Goal: Task Accomplishment & Management: Use online tool/utility

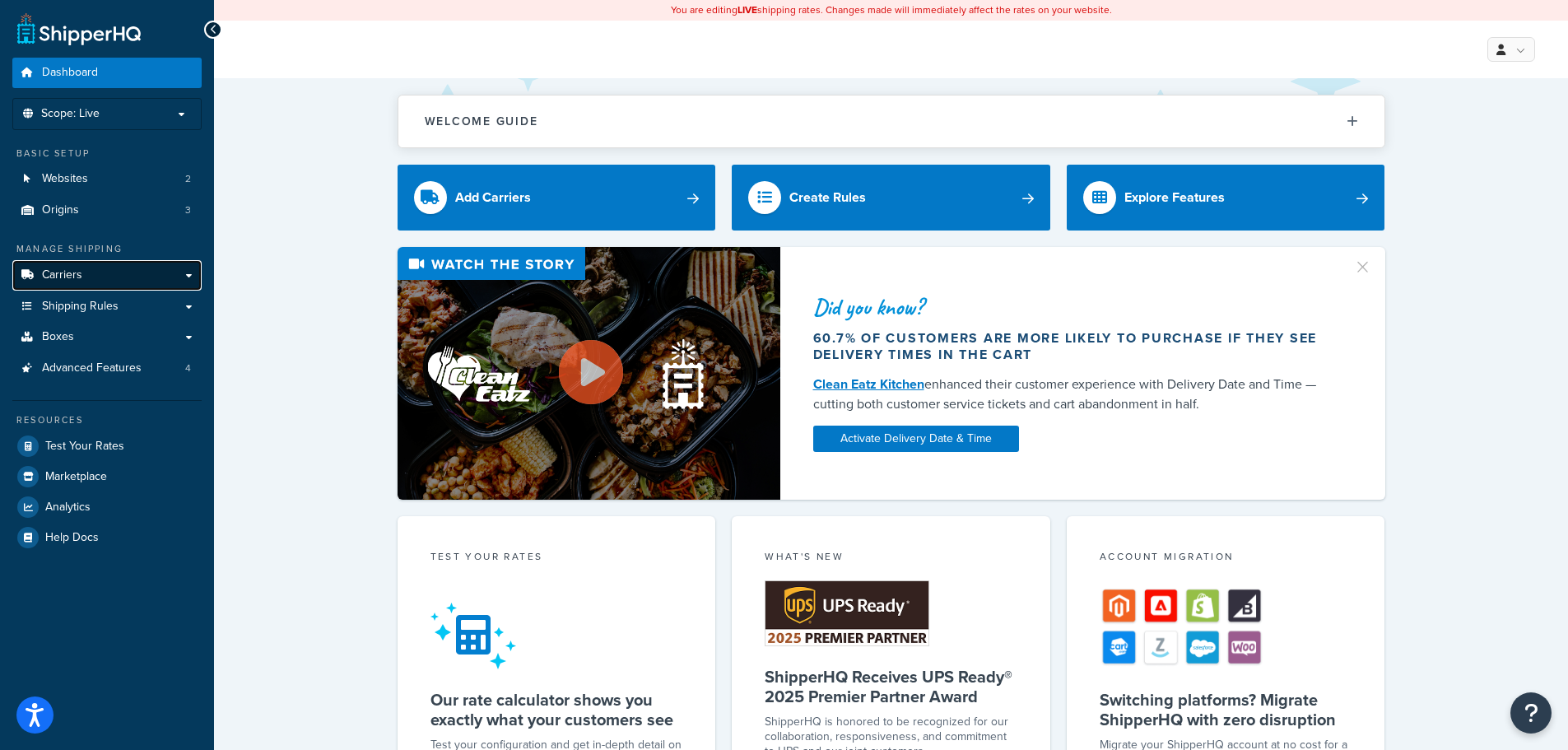
click at [55, 269] on span "Carriers" at bounding box center [62, 276] width 40 height 14
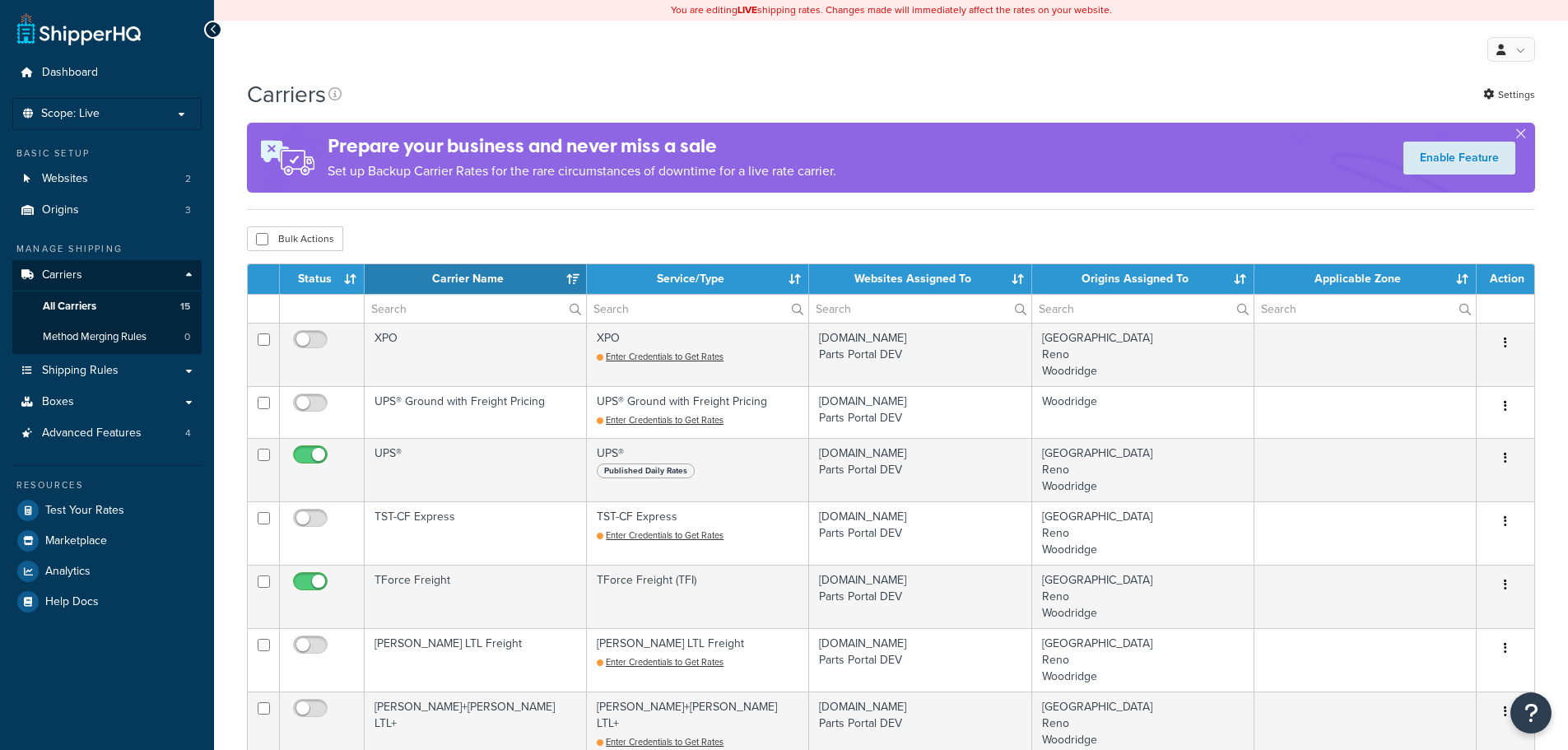
select select "15"
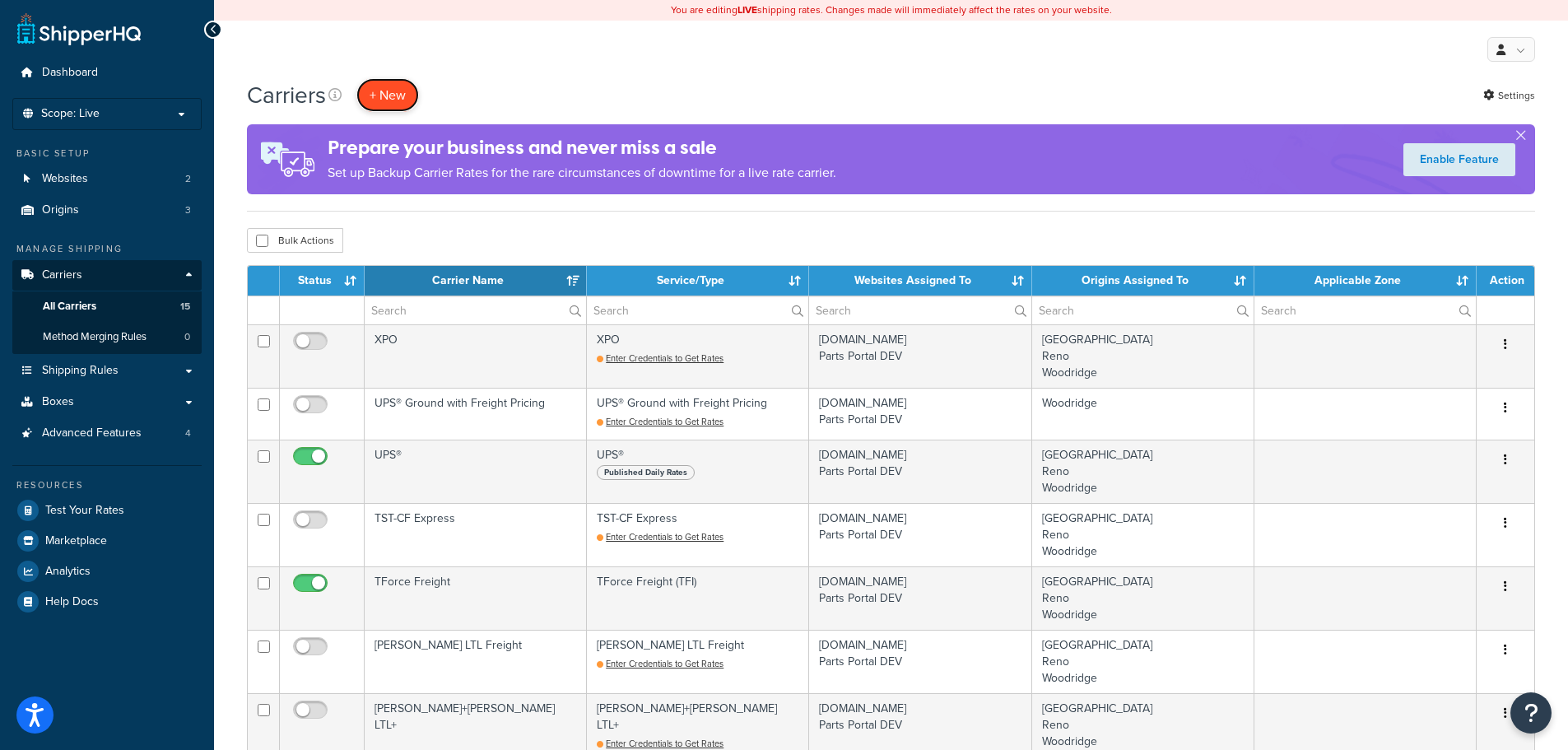
click at [368, 102] on button "+ New" at bounding box center [388, 95] width 63 height 34
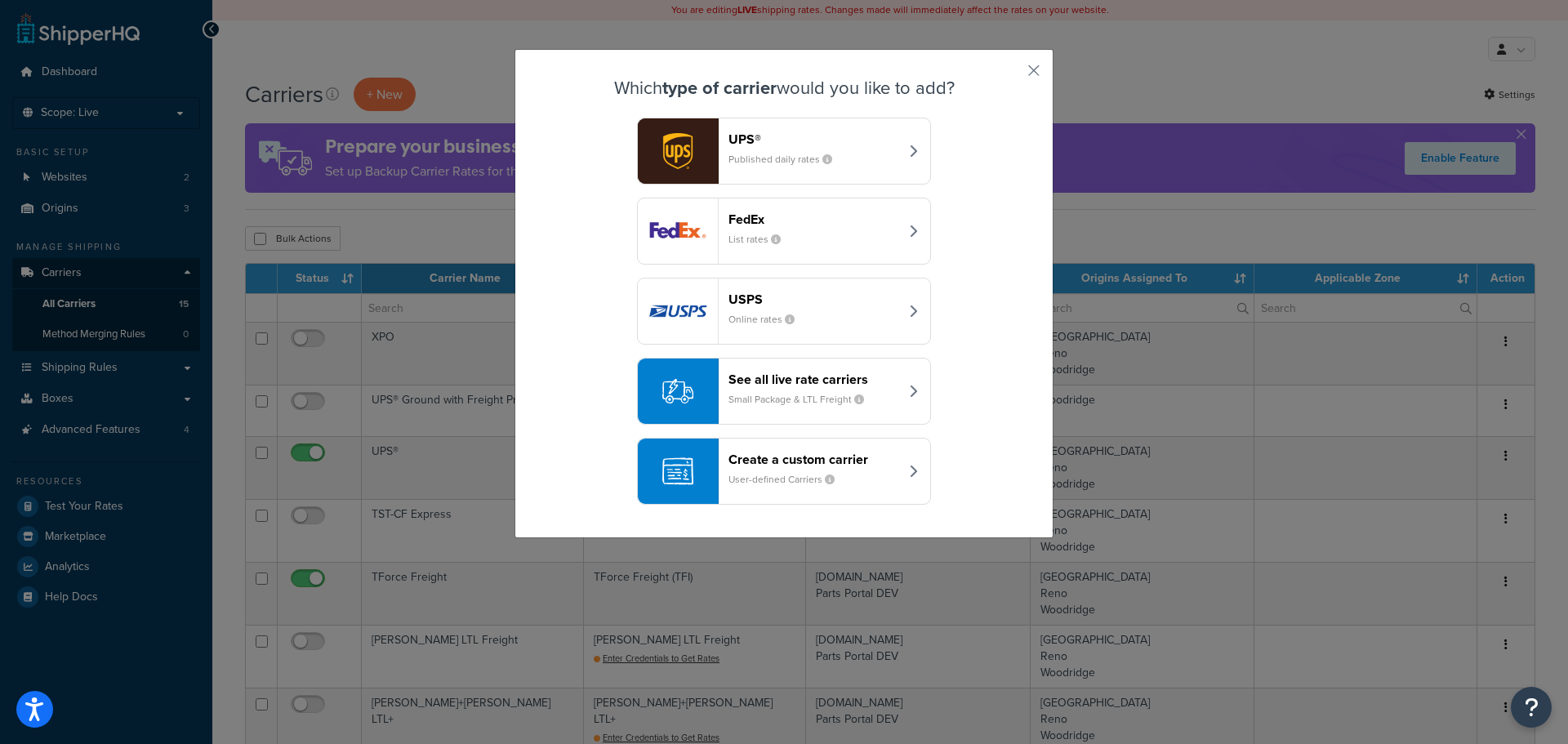
click at [728, 403] on small "Small Package & LTL Freight" at bounding box center [802, 399] width 148 height 15
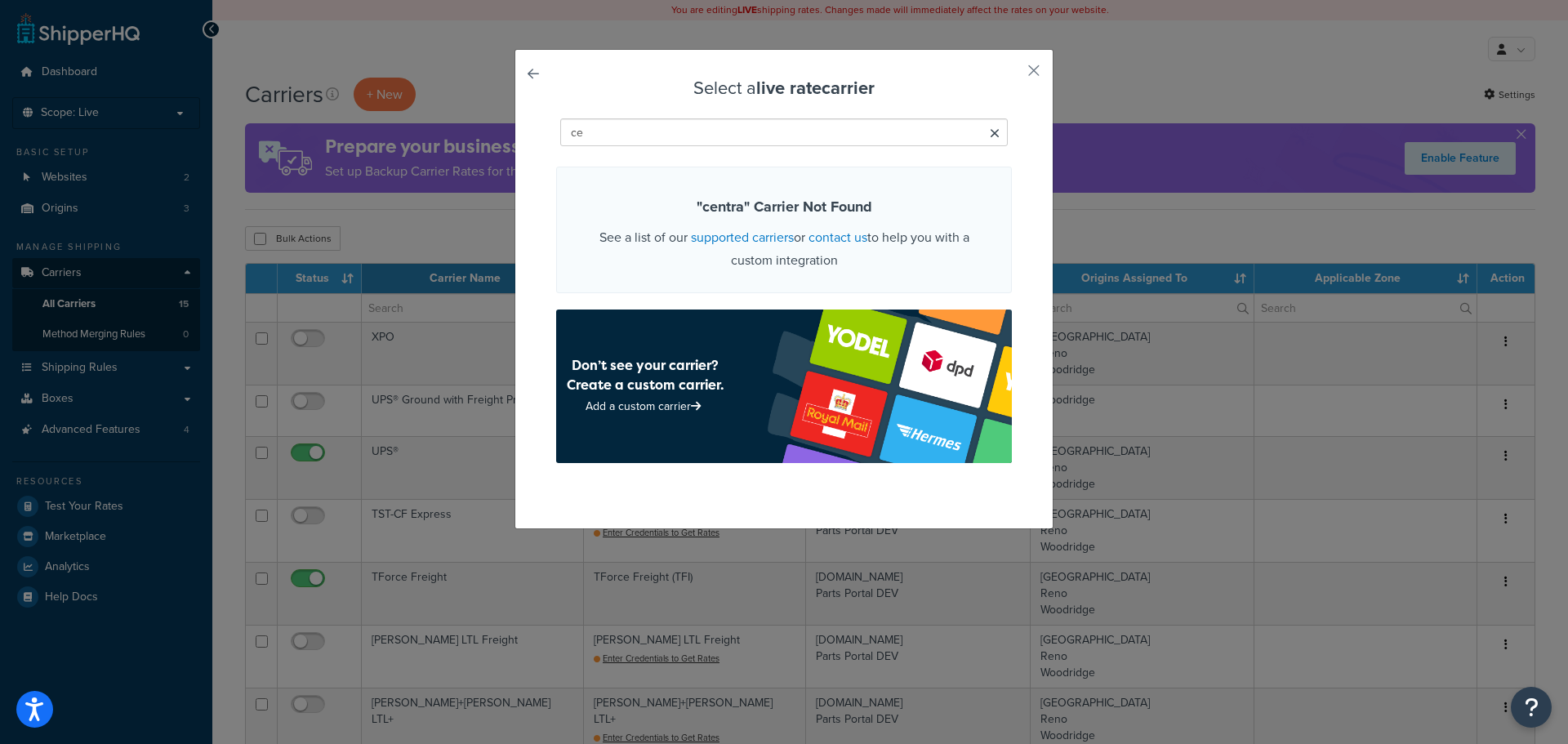
type input "c"
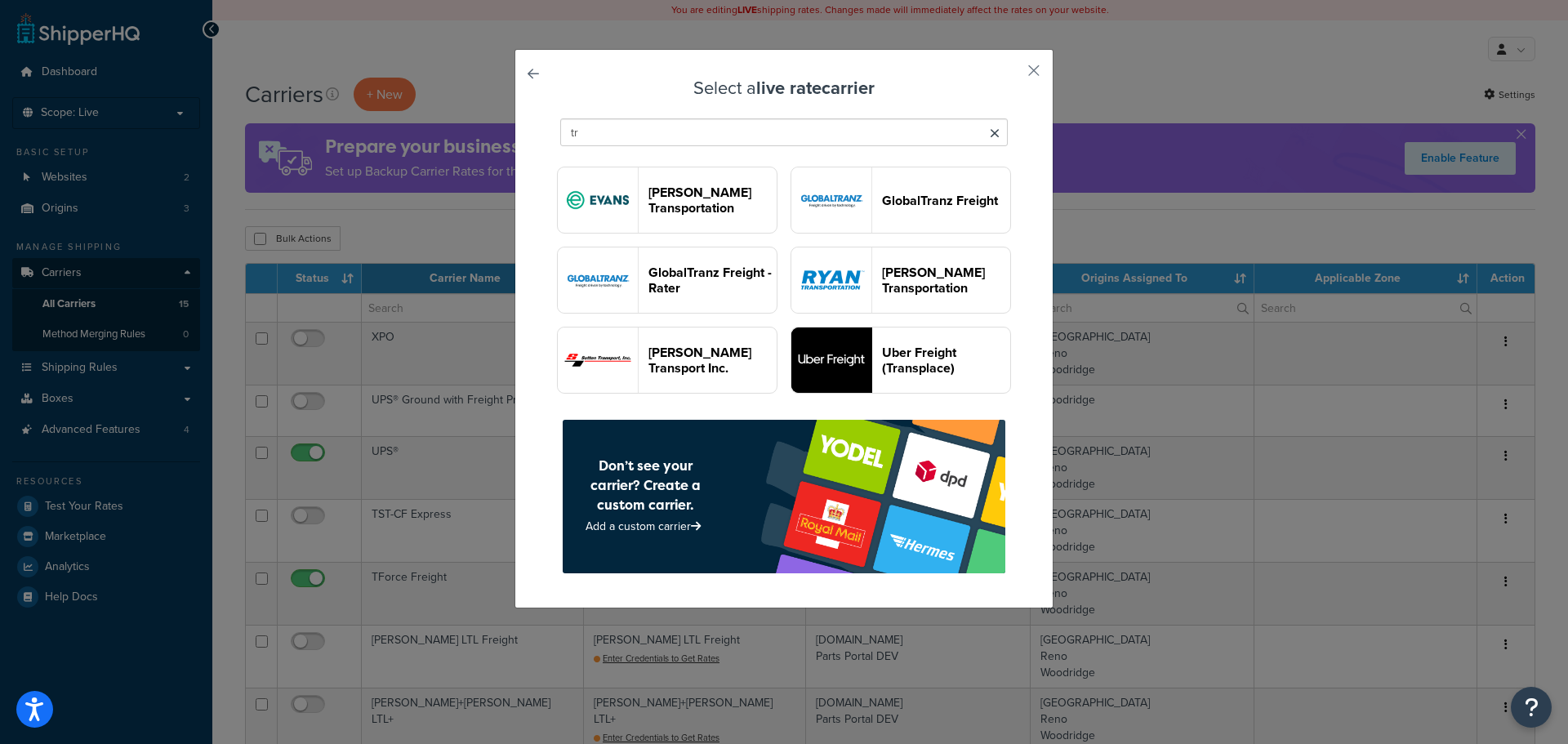
type input "t"
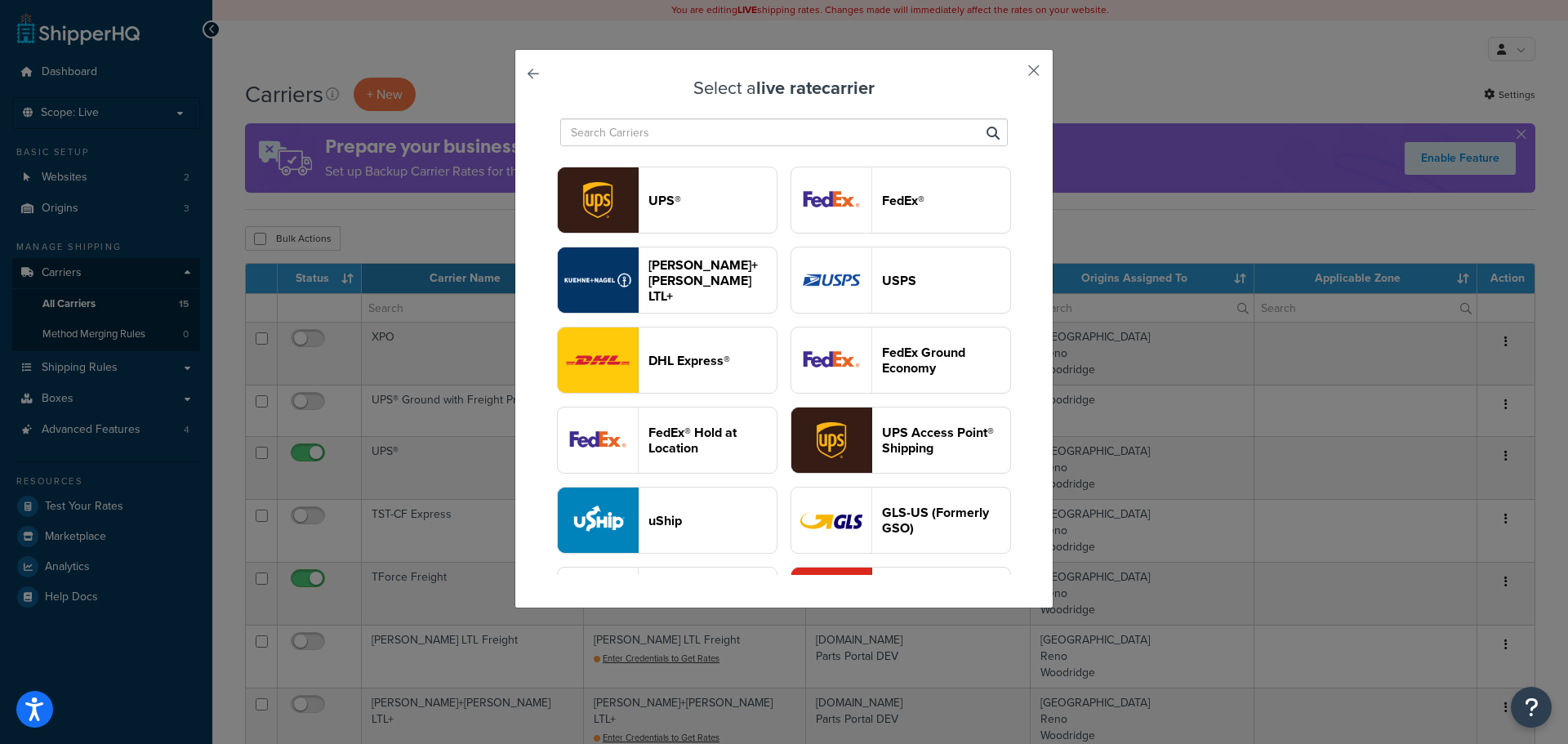
click at [1011, 75] on button "button" at bounding box center [1010, 76] width 4 height 4
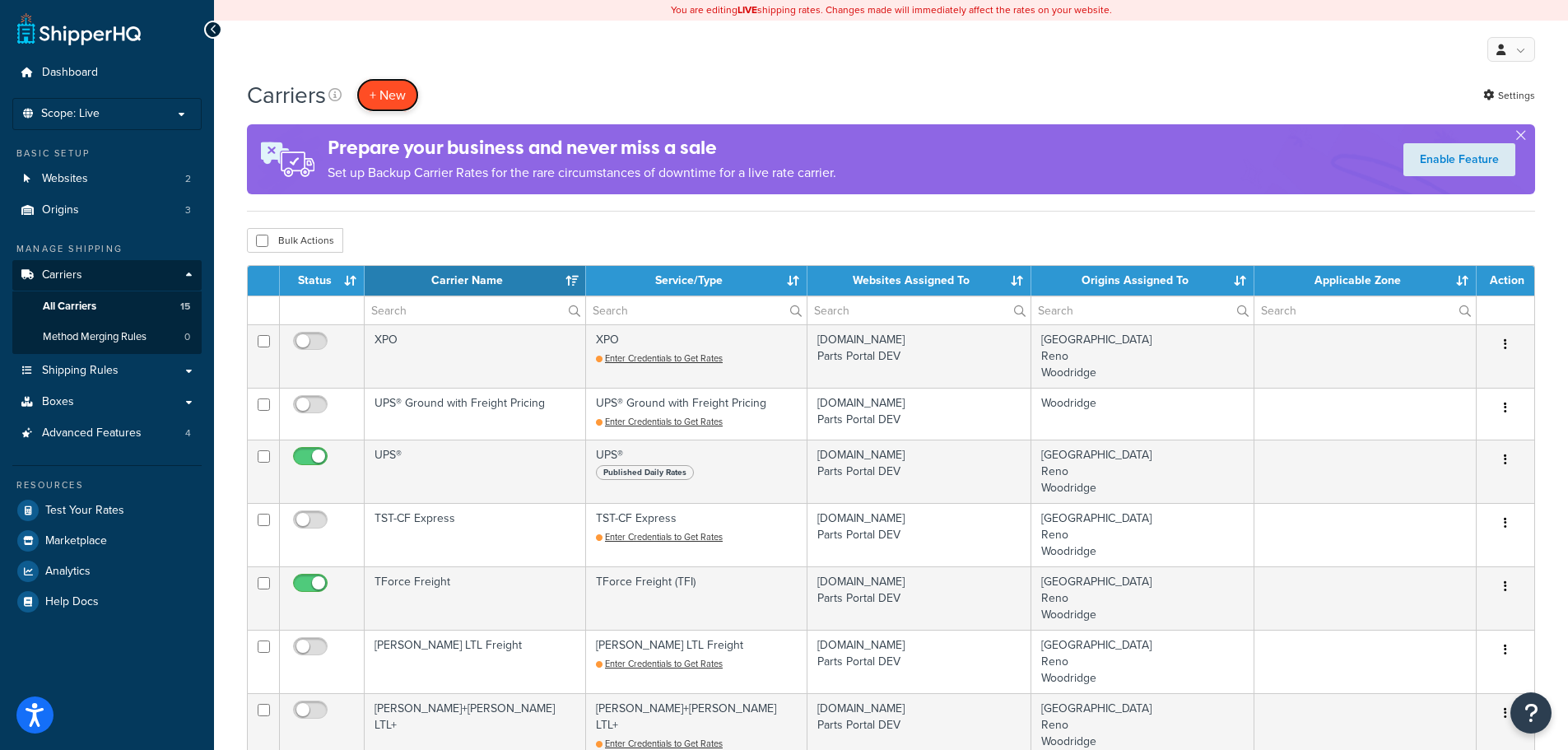
click at [387, 95] on button "+ New" at bounding box center [388, 95] width 63 height 34
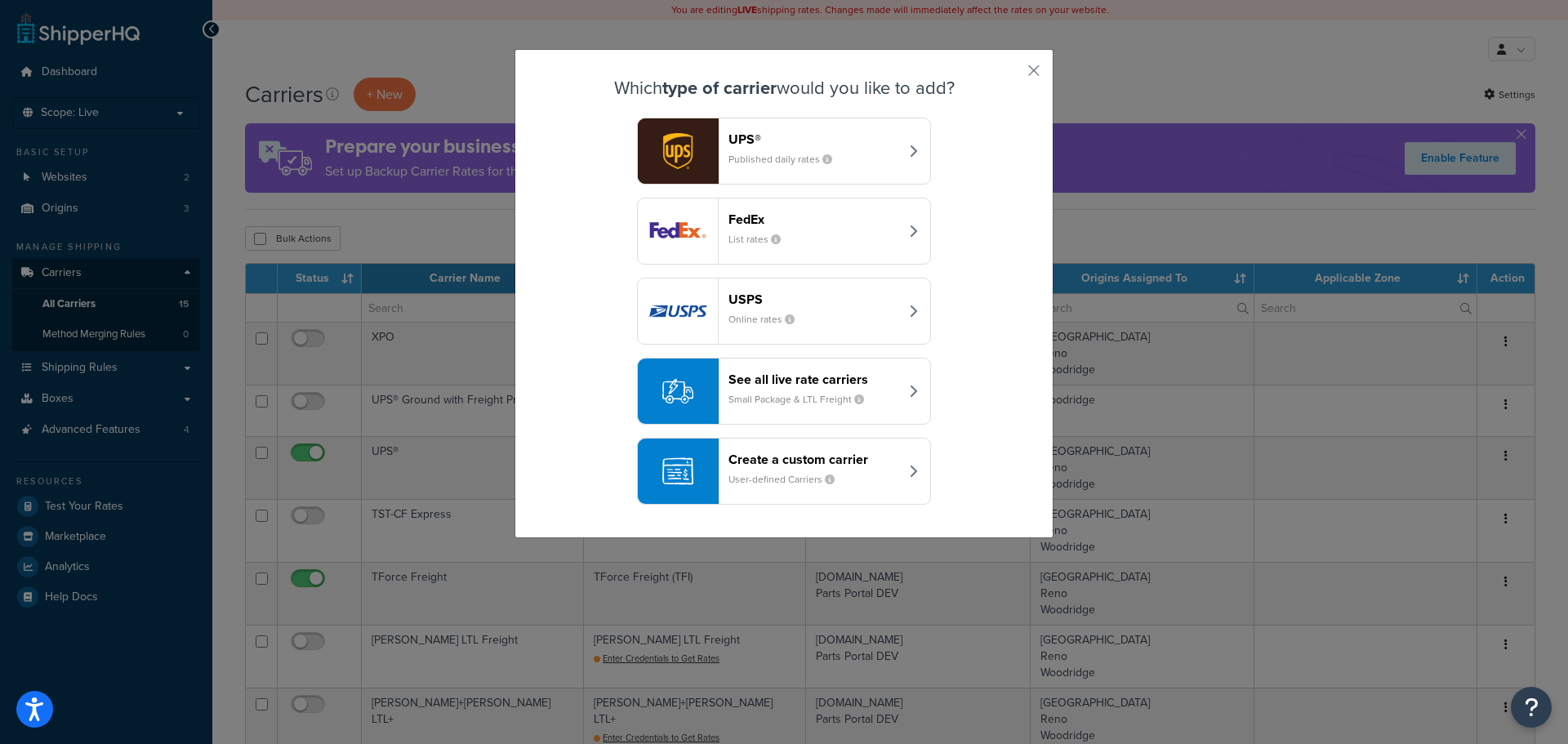
click at [758, 457] on header "Create a custom carrier" at bounding box center [813, 459] width 170 height 15
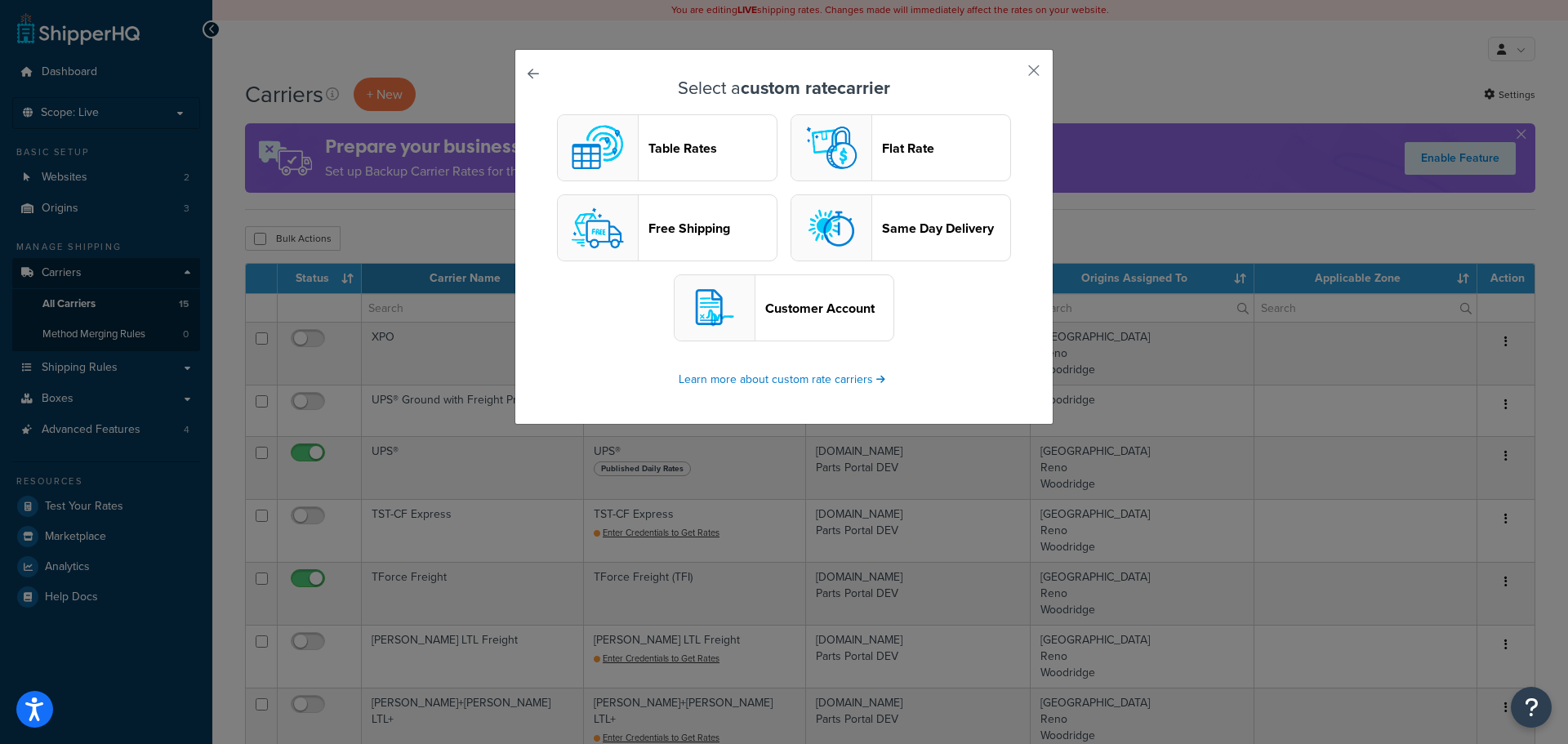
click at [792, 316] on header "Customer Account" at bounding box center [829, 307] width 128 height 15
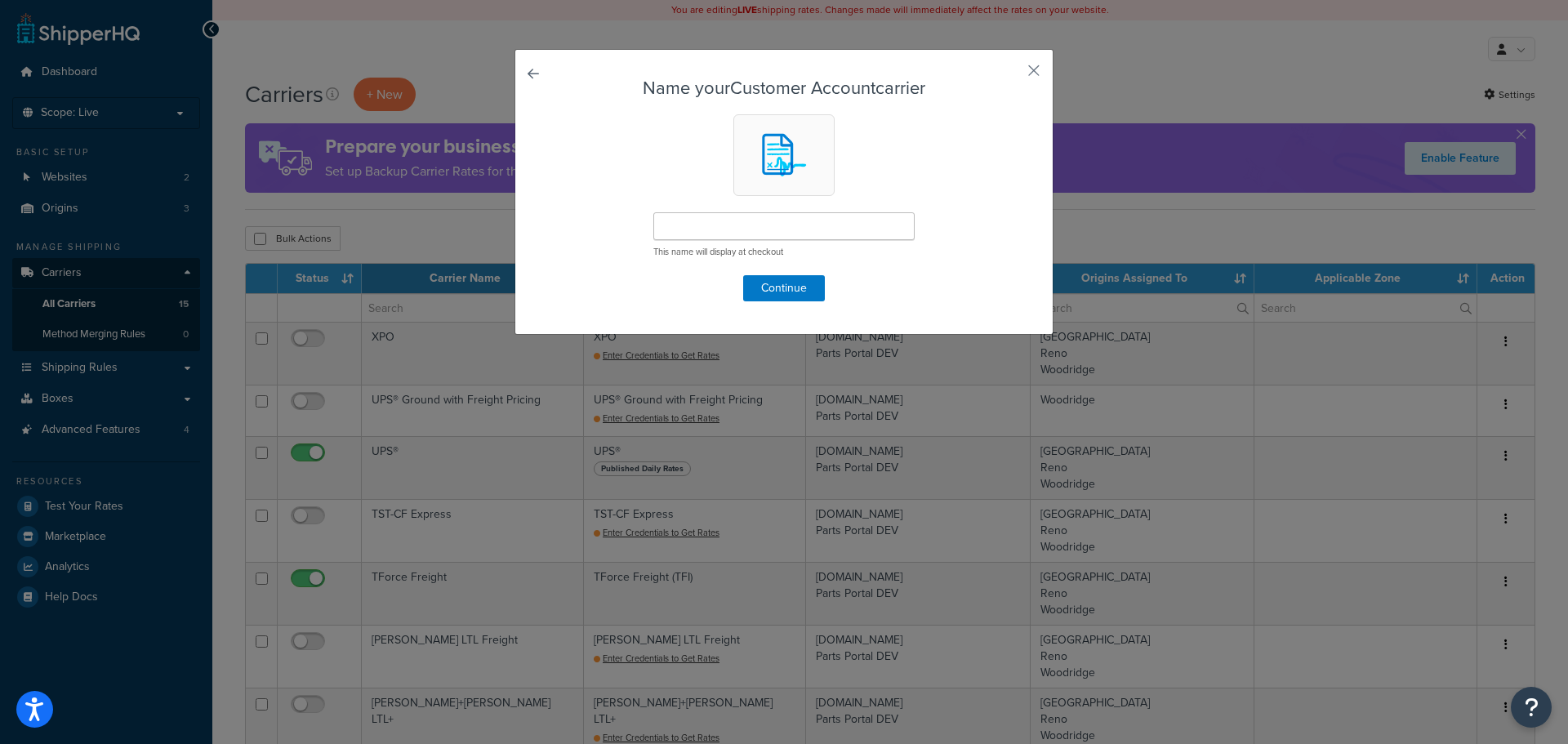
click at [556, 78] on link at bounding box center [556, 78] width 0 height 0
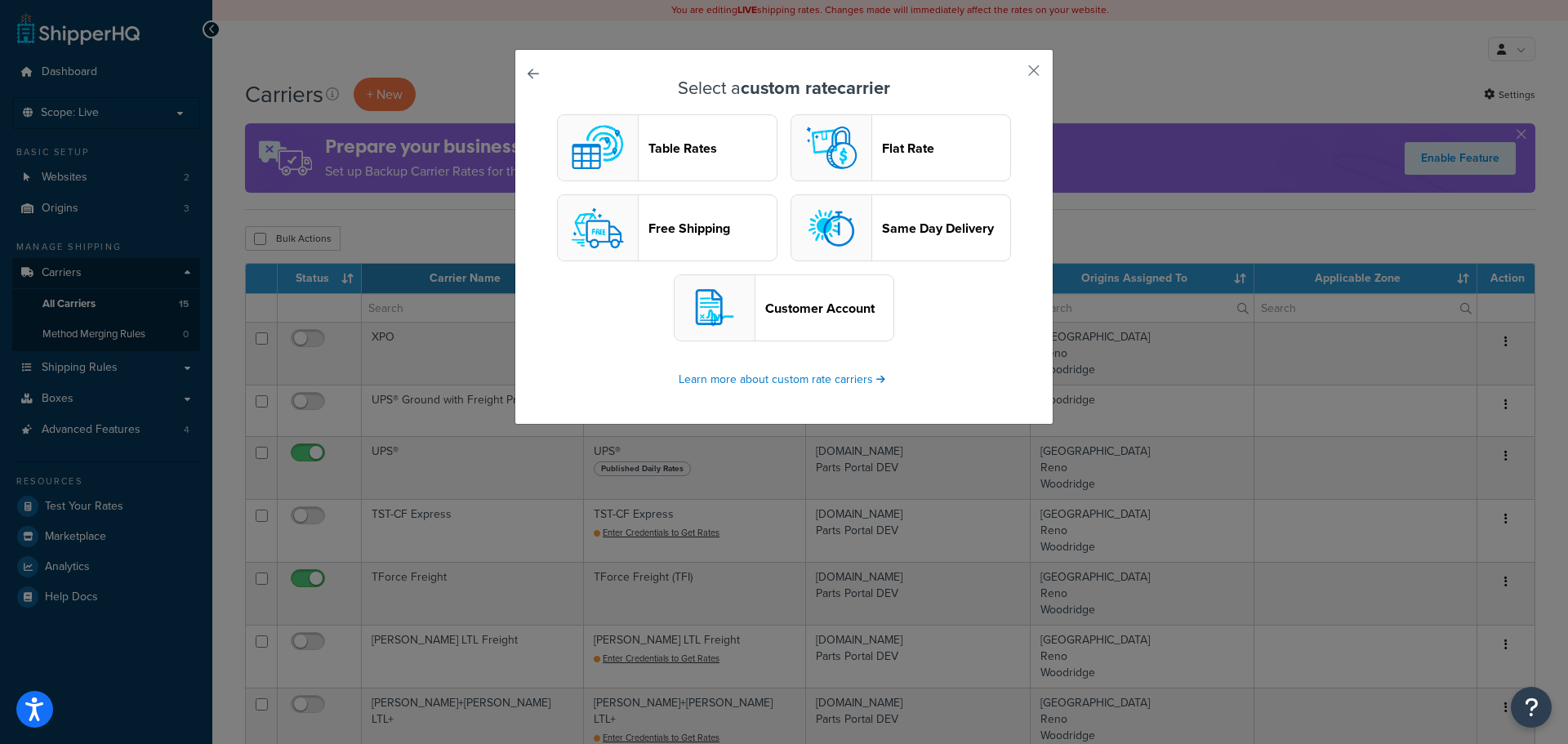
click at [655, 154] on header "Table Rates" at bounding box center [712, 147] width 128 height 15
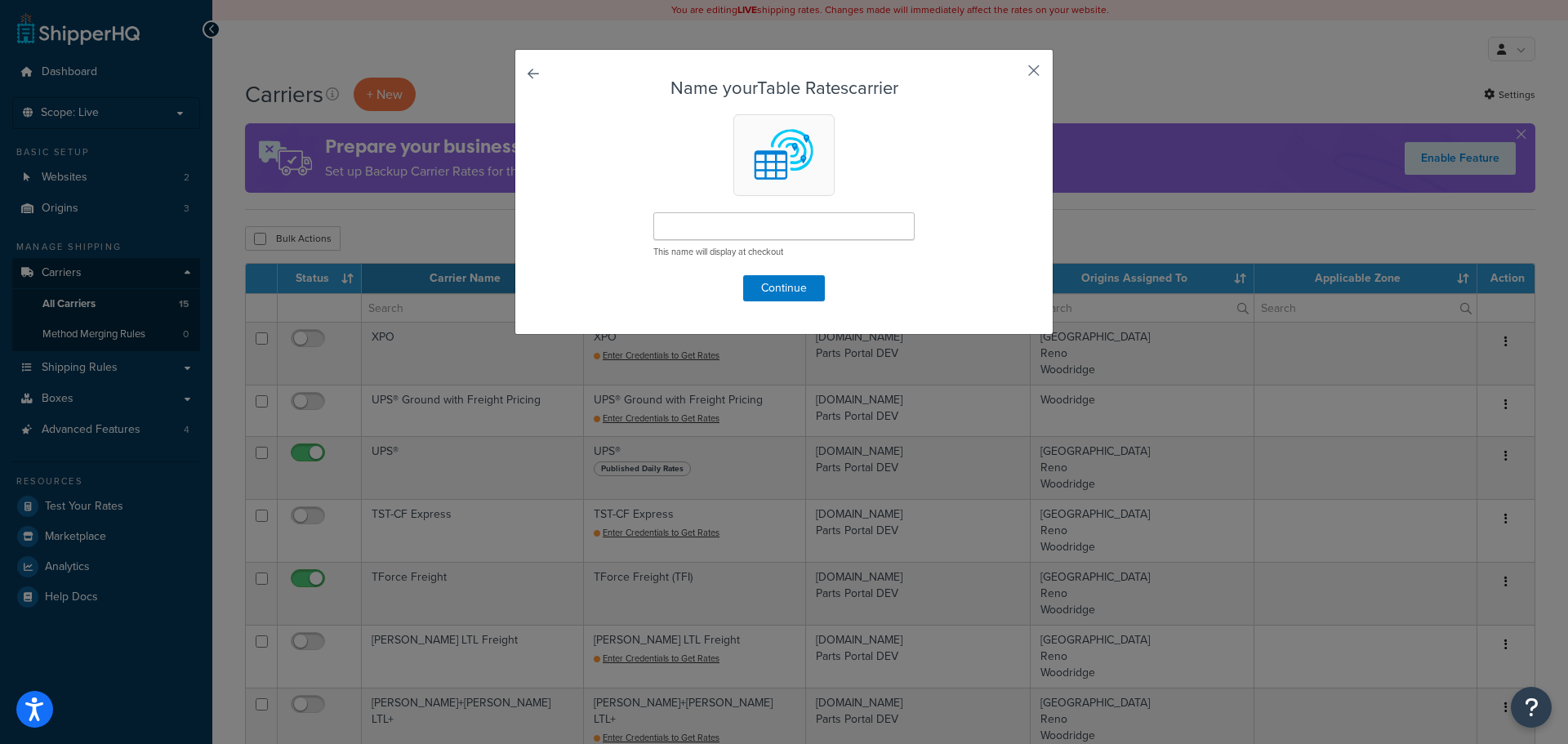
click at [1011, 75] on button "button" at bounding box center [1010, 76] width 4 height 4
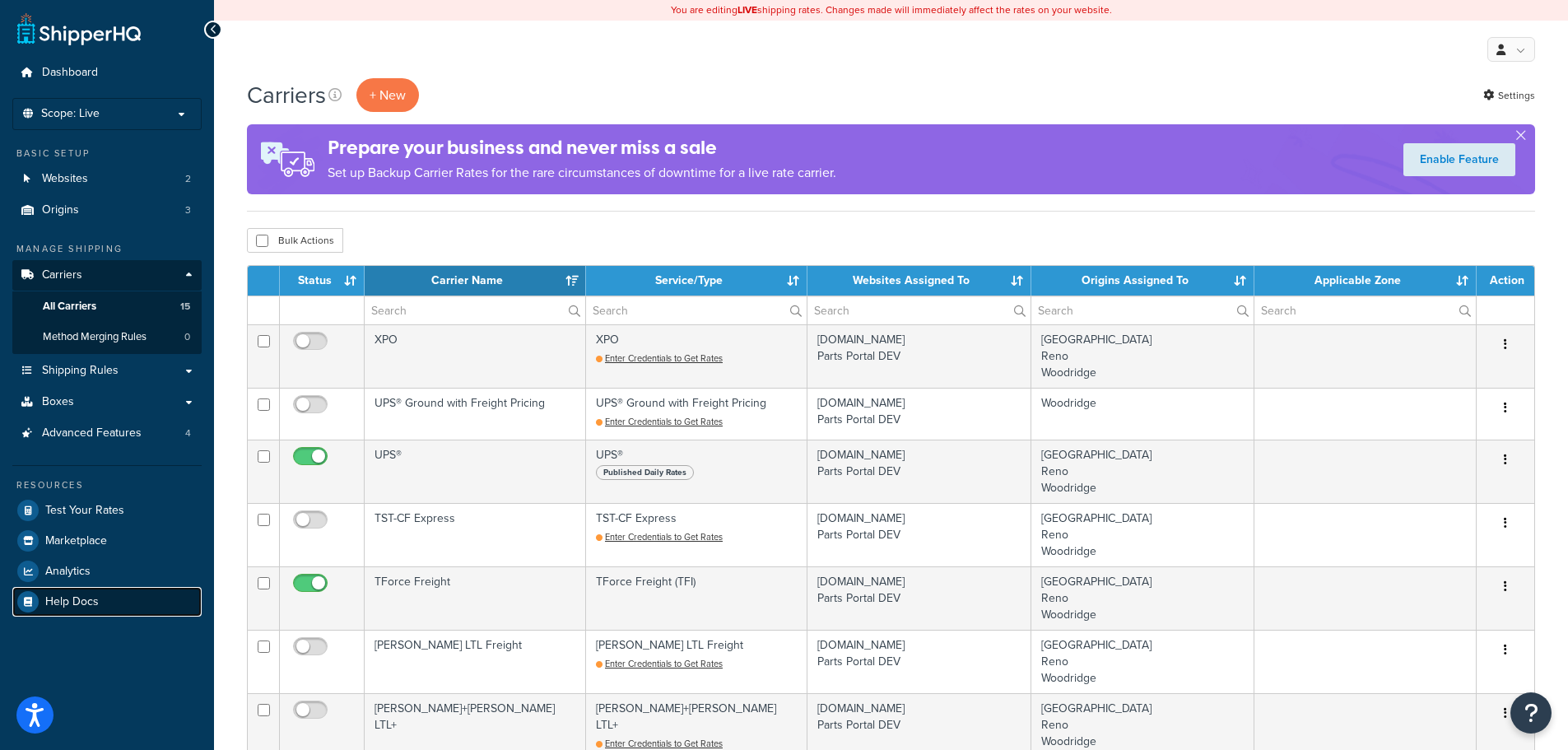
click at [104, 600] on link "Help Docs" at bounding box center [107, 601] width 190 height 30
click at [379, 91] on button "+ New" at bounding box center [388, 95] width 63 height 34
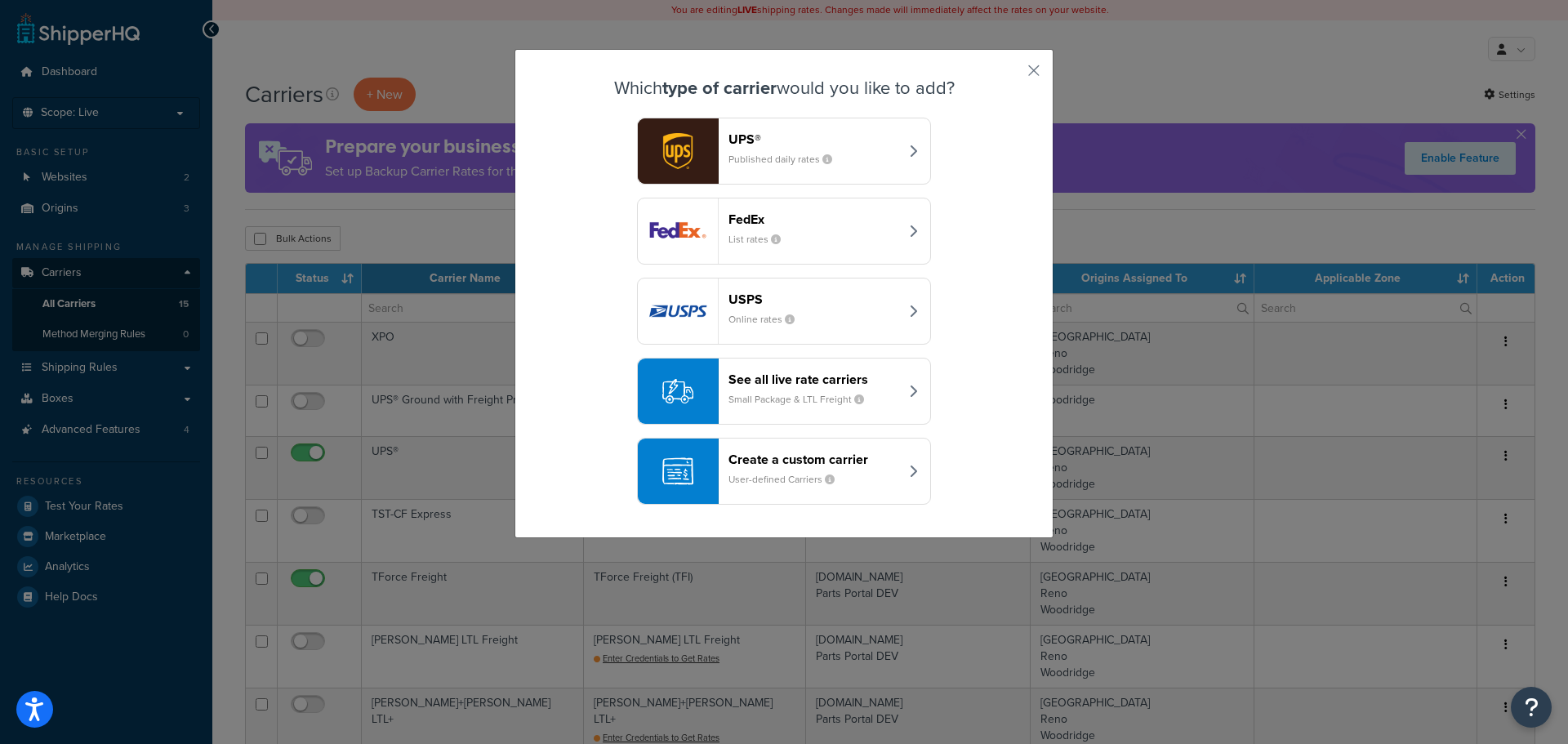
click at [762, 472] on div "Create a custom carrier User-defined Carriers" at bounding box center [813, 471] width 170 height 39
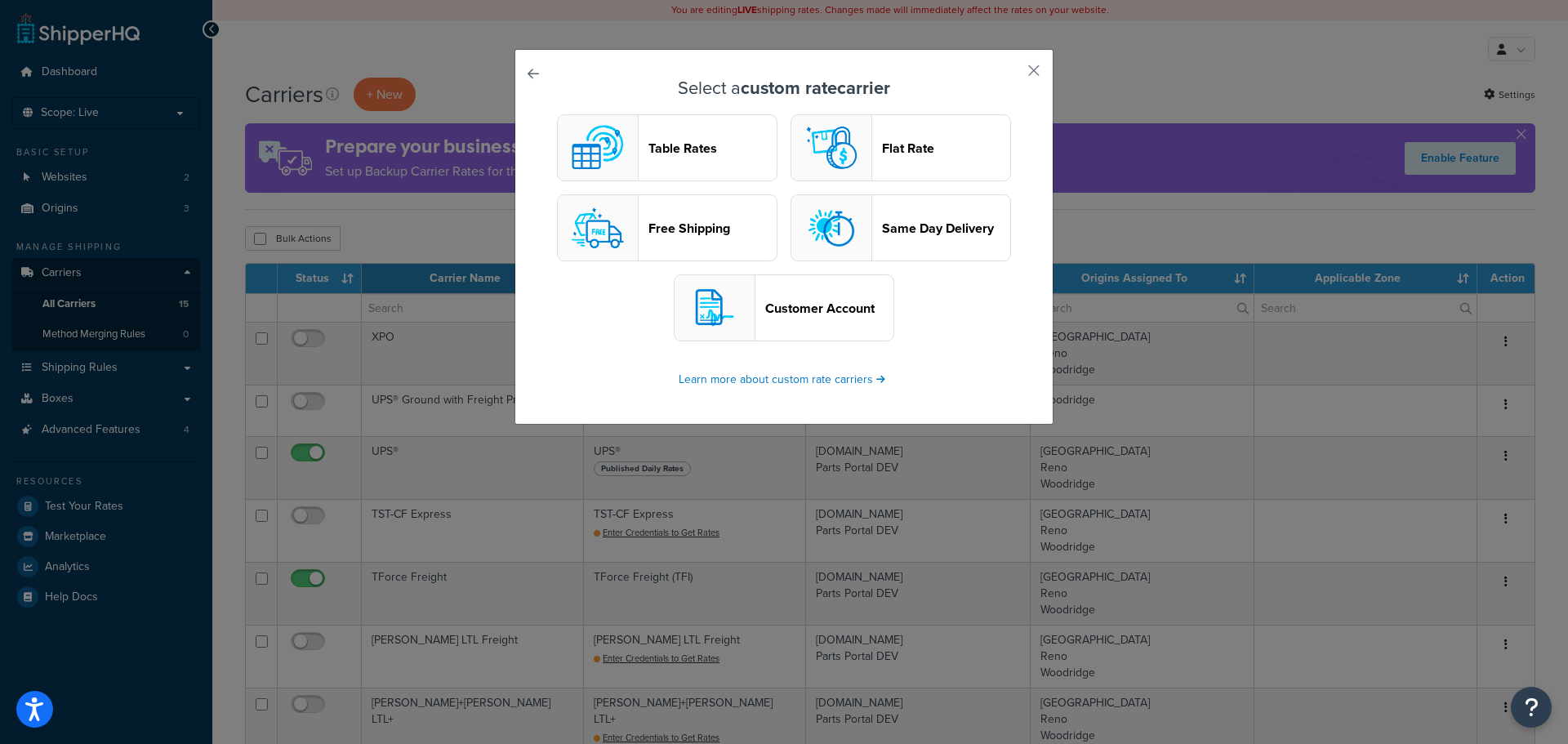
click at [677, 151] on header "Table Rates" at bounding box center [712, 147] width 128 height 15
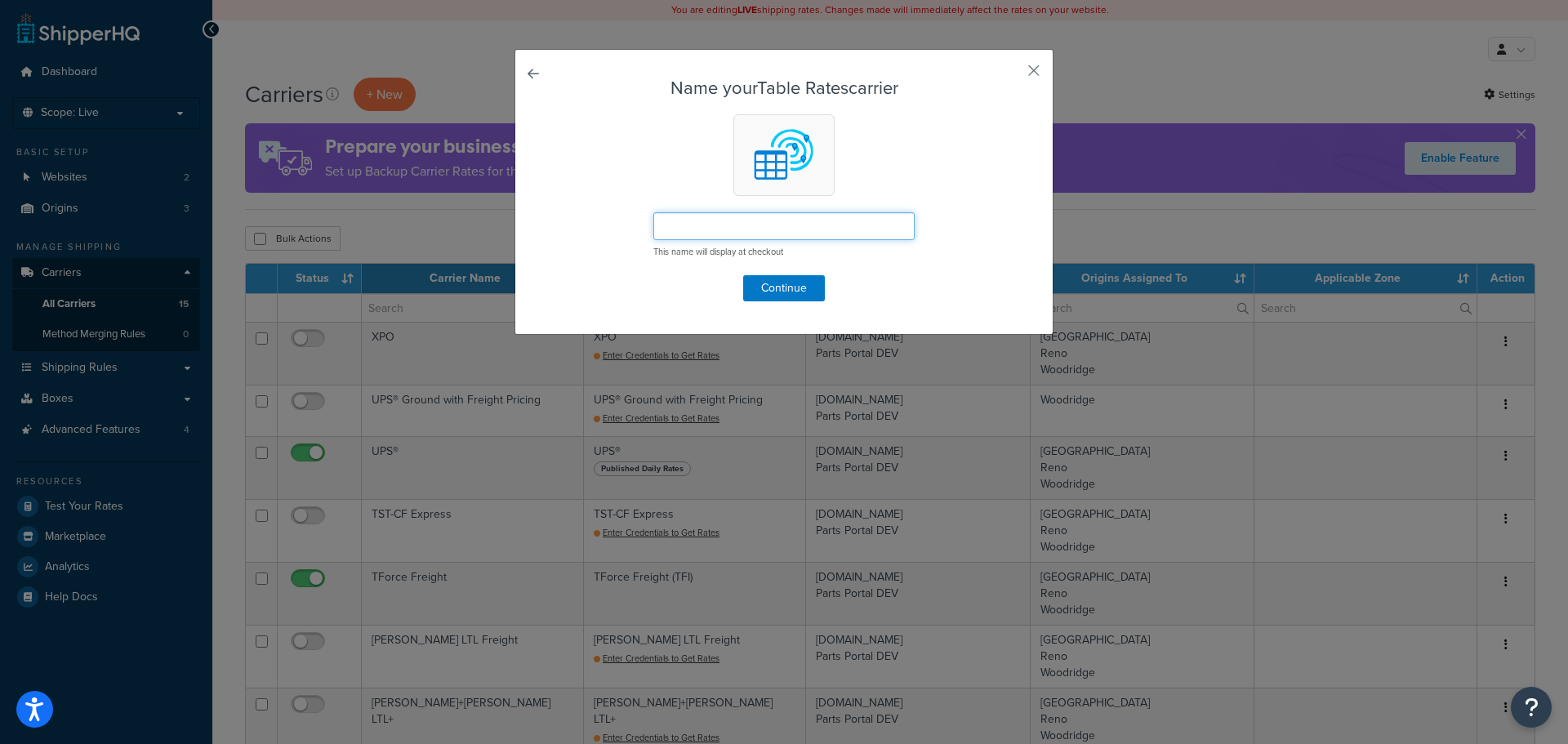
click at [676, 218] on input "text" at bounding box center [784, 226] width 261 height 28
click at [1011, 75] on button "button" at bounding box center [1010, 76] width 4 height 4
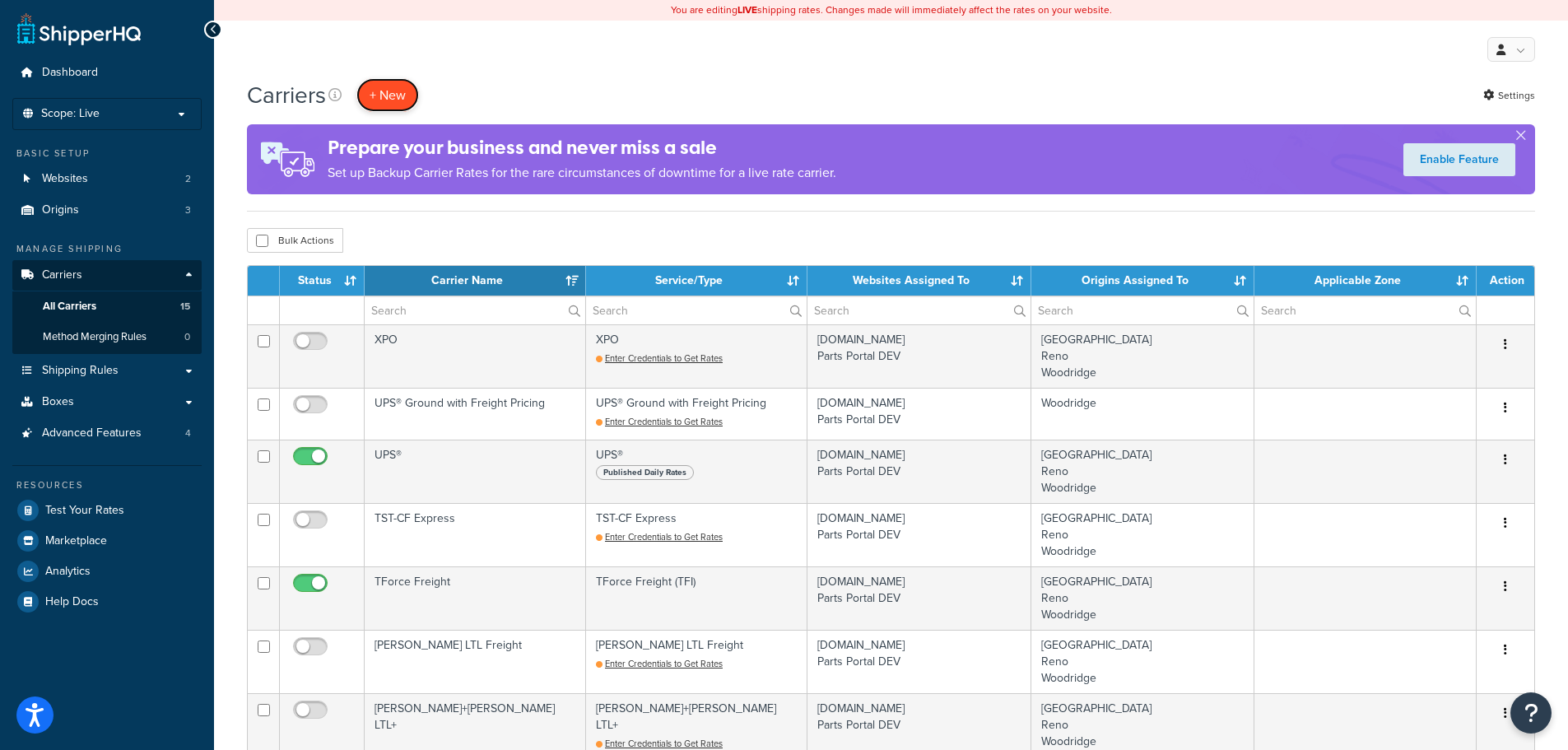
click at [396, 96] on button "+ New" at bounding box center [388, 95] width 63 height 34
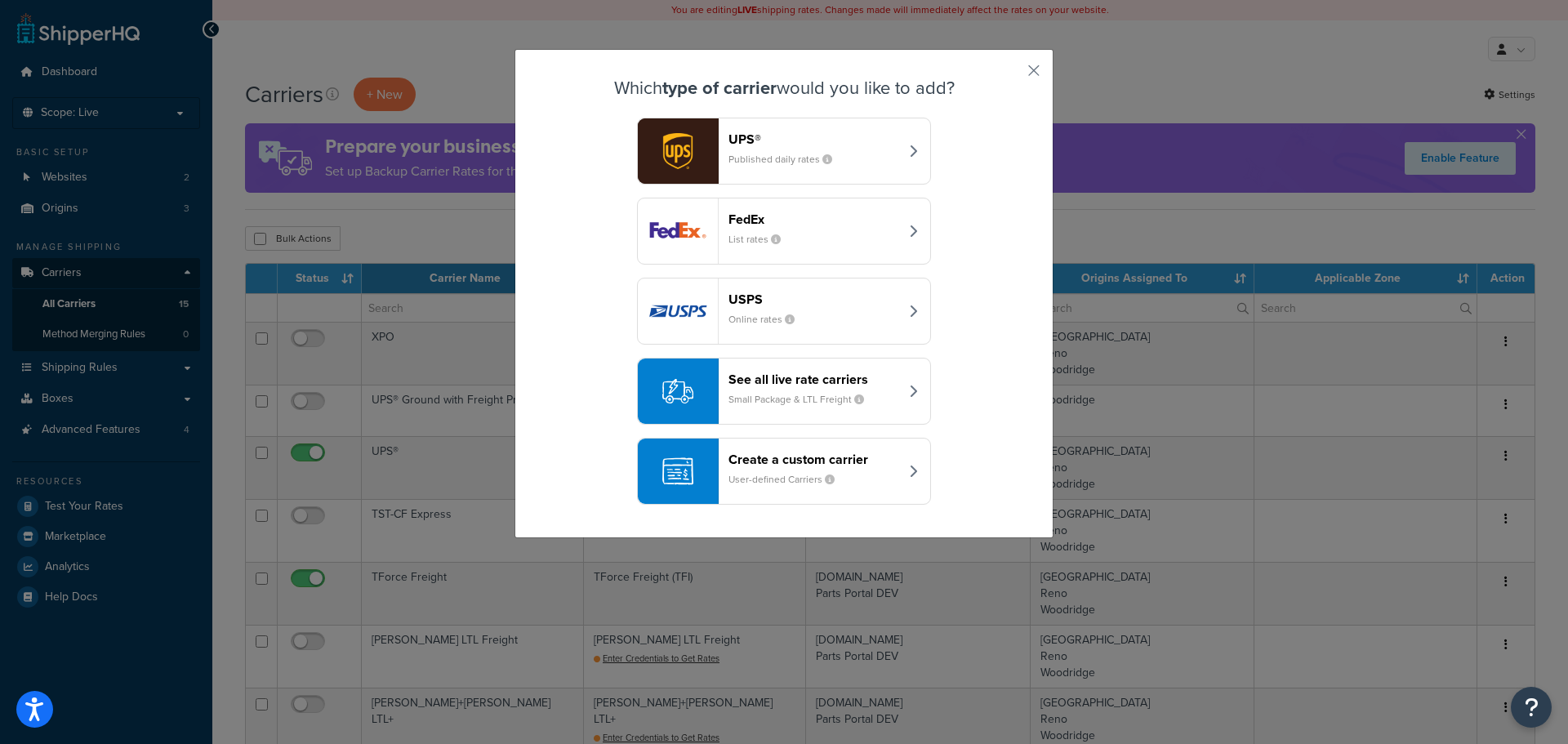
click at [728, 459] on header "Create a custom carrier" at bounding box center [813, 459] width 170 height 15
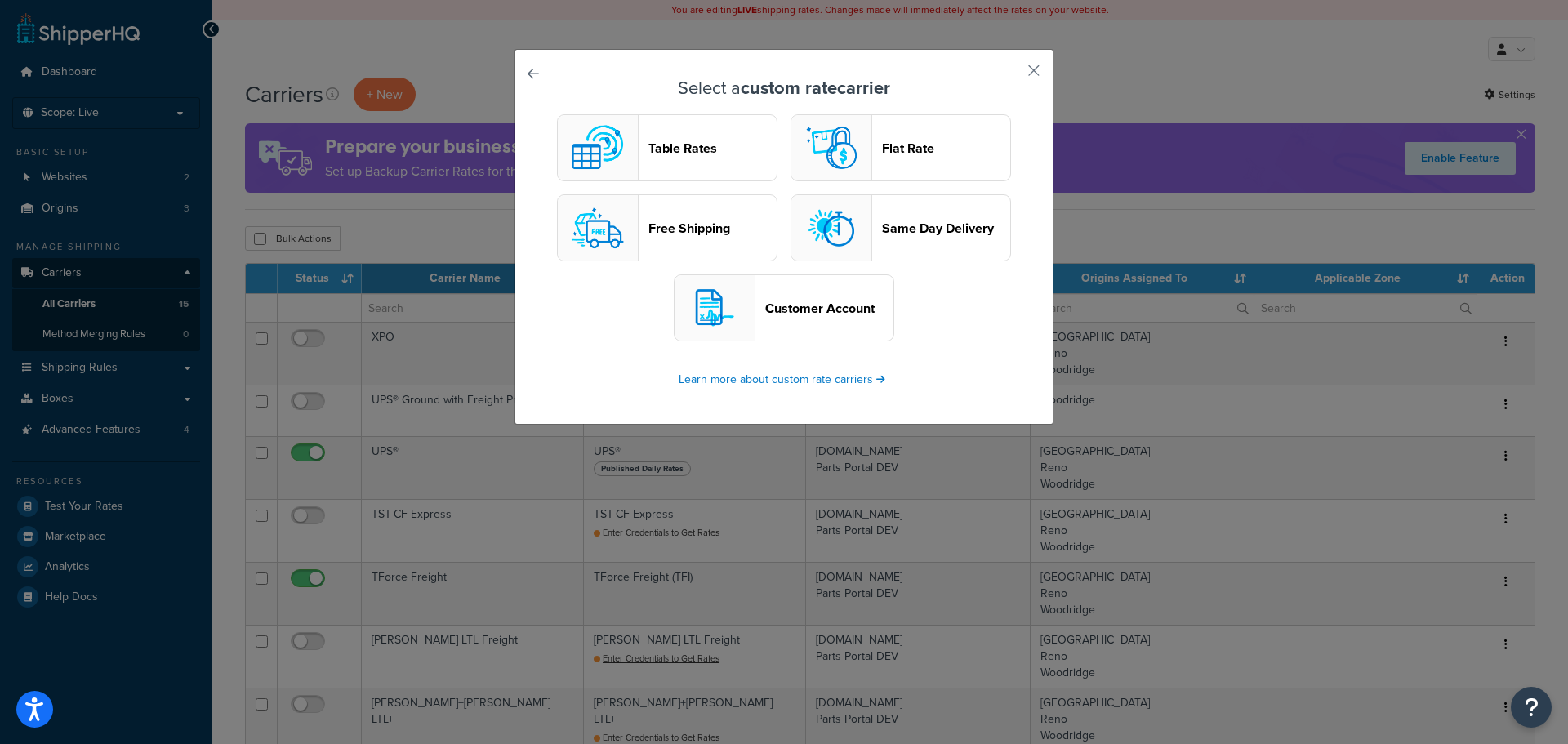
click at [680, 156] on header "Table Rates" at bounding box center [712, 147] width 128 height 15
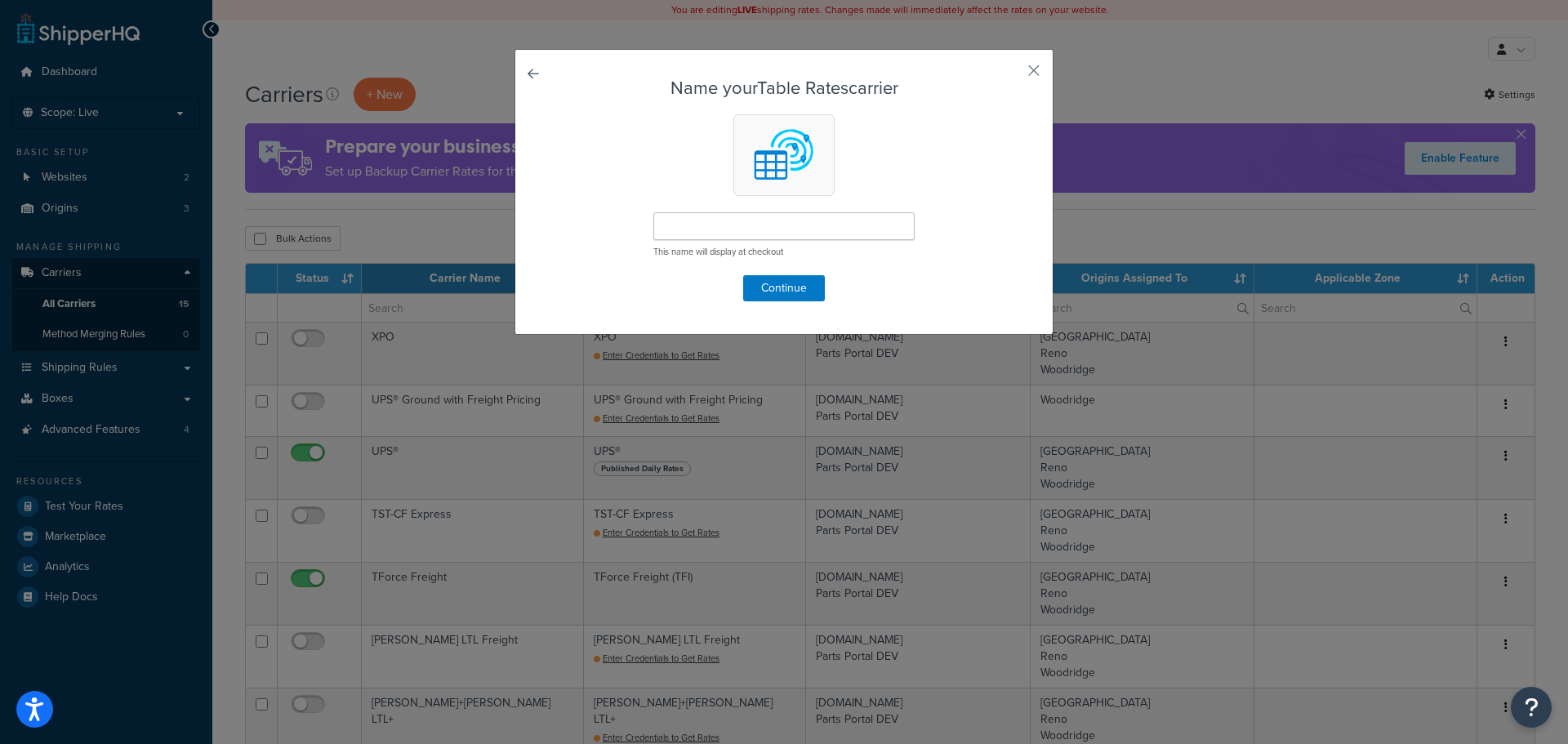
click at [696, 241] on div "This name will display at checkout" at bounding box center [784, 234] width 261 height 45
click at [709, 213] on input "text" at bounding box center [784, 226] width 261 height 28
type input "Central Transport"
click at [767, 291] on button "Continue" at bounding box center [784, 288] width 82 height 26
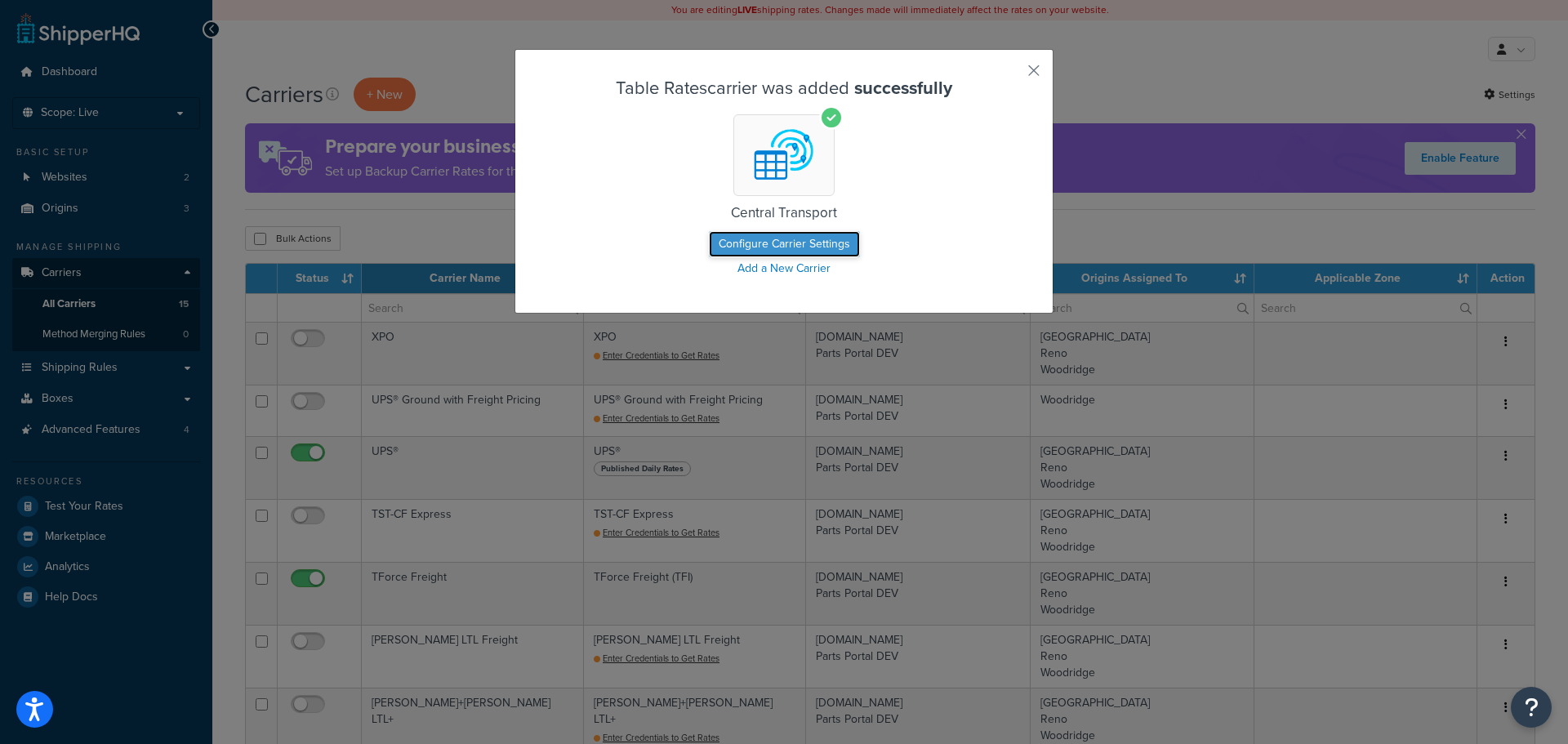
click at [775, 247] on button "Configure Carrier Settings" at bounding box center [784, 243] width 151 height 26
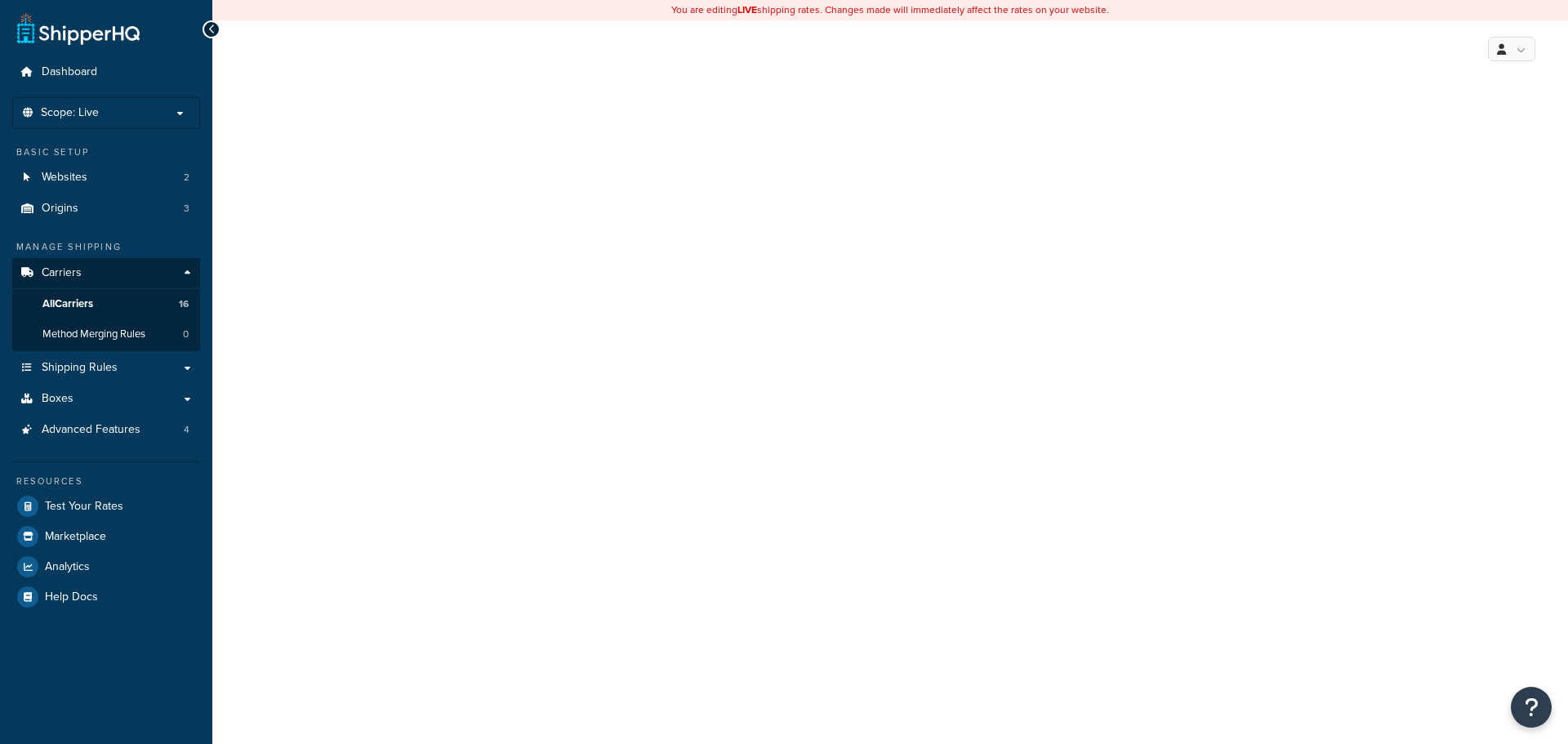
select select "25"
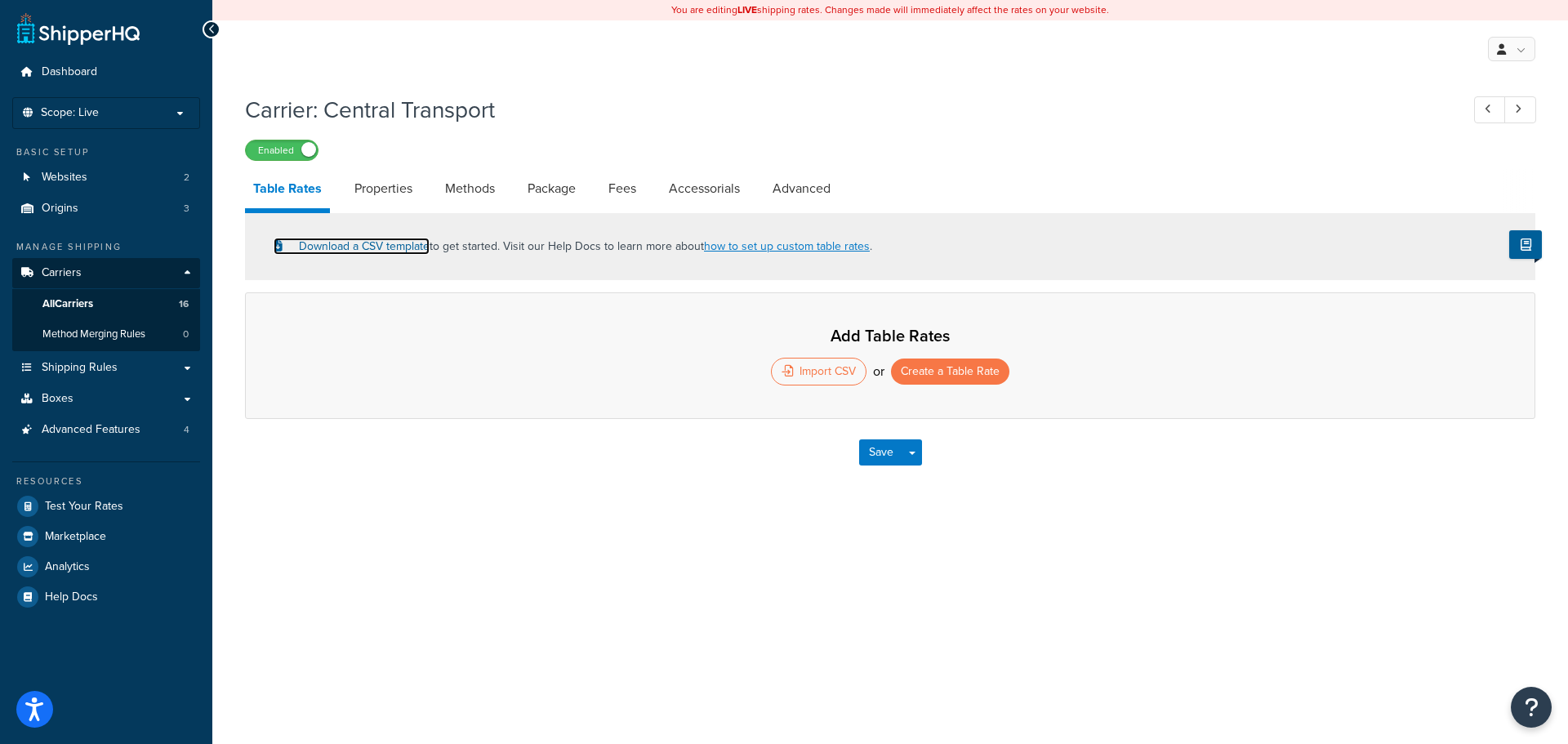
click at [381, 246] on link "Download a CSV template" at bounding box center [352, 246] width 156 height 17
